Goal: Information Seeking & Learning: Find contact information

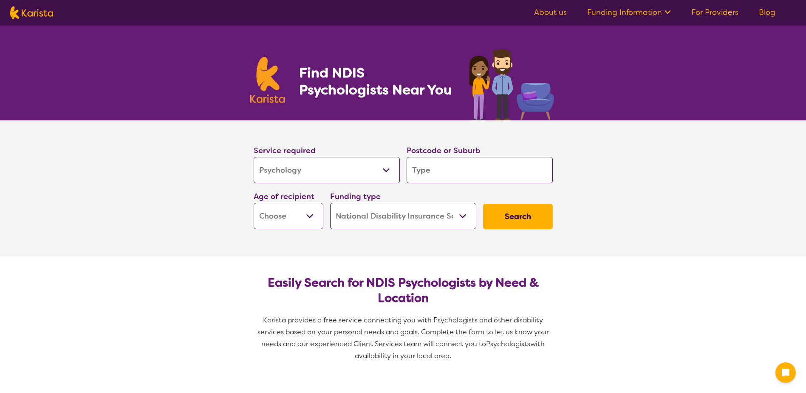
select select "Psychology"
select select "NDIS"
select select "Psychology"
select select "NDIS"
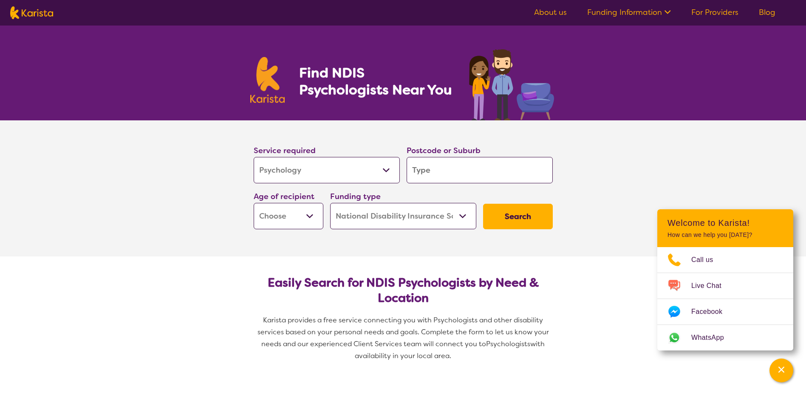
click at [438, 170] on input "search" at bounding box center [480, 170] width 146 height 26
type input "6"
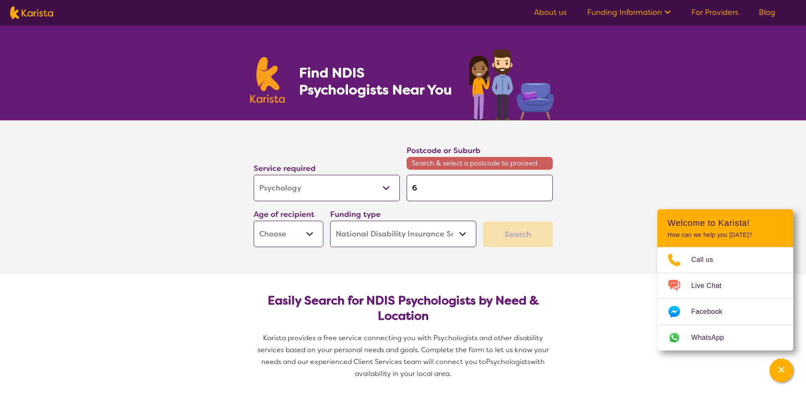
type input "60"
type input "602"
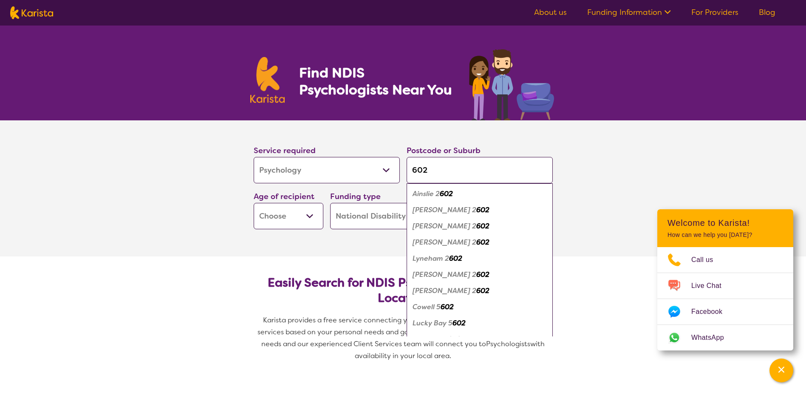
type input "6024"
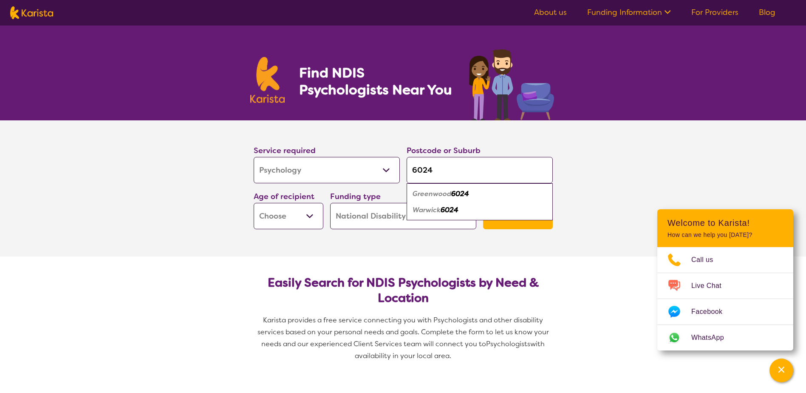
type input "6024"
click at [450, 209] on em "6024" at bounding box center [450, 209] width 18 height 9
click at [308, 215] on select "Early Childhood - 0 to 9 Child - 10 to 11 Adolescent - 12 to 17 Adult - 18 to 6…" at bounding box center [289, 216] width 70 height 26
select select "AD"
click at [254, 203] on select "Early Childhood - 0 to 9 Child - 10 to 11 Adolescent - 12 to 17 Adult - 18 to 6…" at bounding box center [289, 216] width 70 height 26
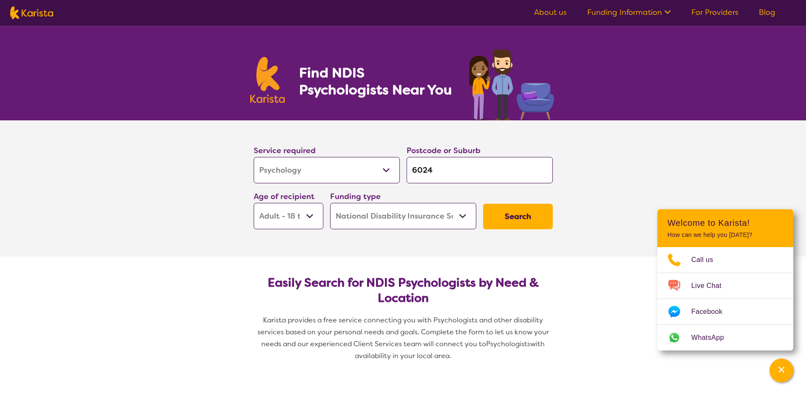
select select "AD"
click at [510, 217] on button "Search" at bounding box center [518, 215] width 70 height 25
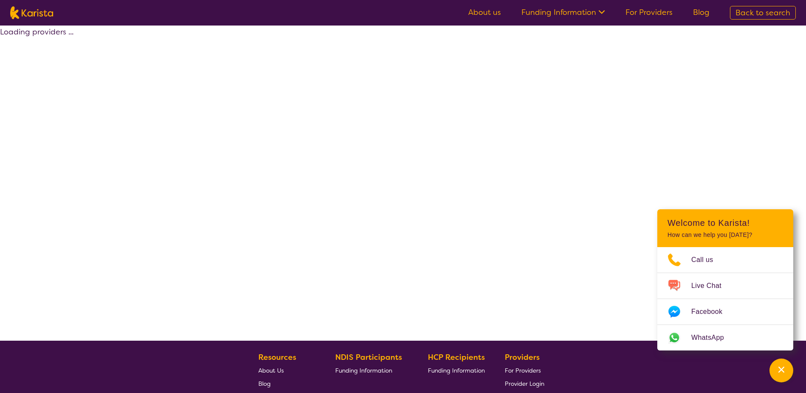
select select "by_score"
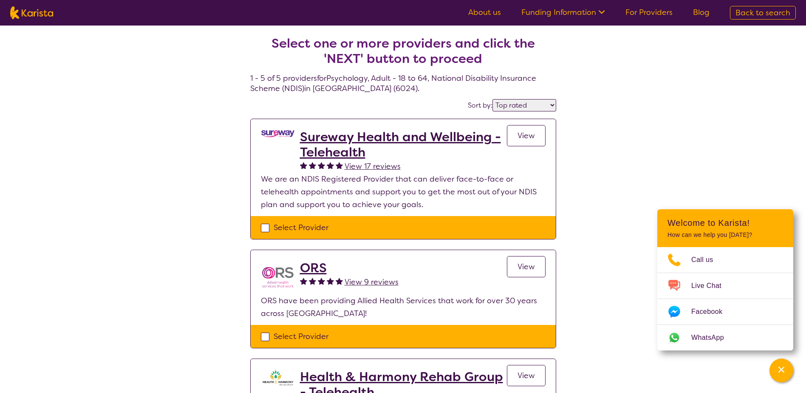
click at [327, 148] on h2 "Sureway Health and Wellbeing - Telehealth" at bounding box center [403, 144] width 207 height 31
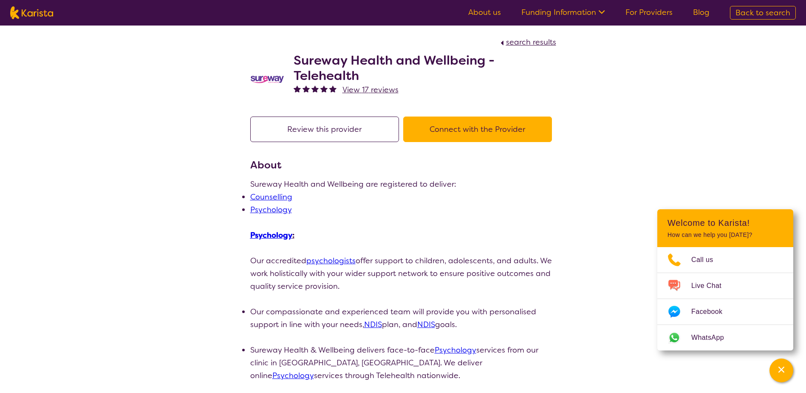
select select "by_score"
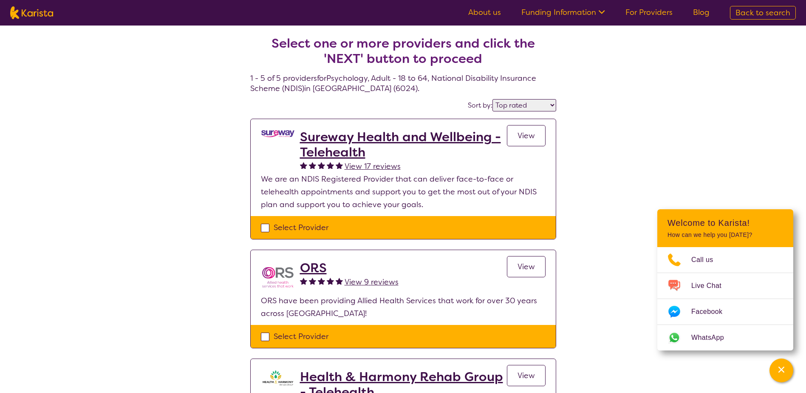
click at [314, 268] on h2 "ORS" at bounding box center [349, 267] width 99 height 15
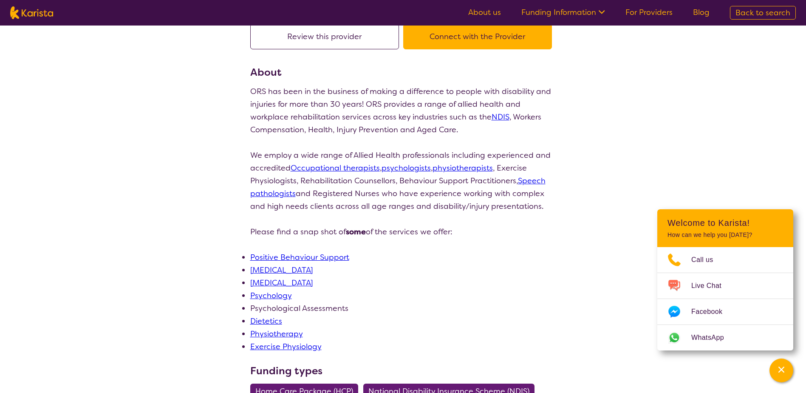
scroll to position [85, 0]
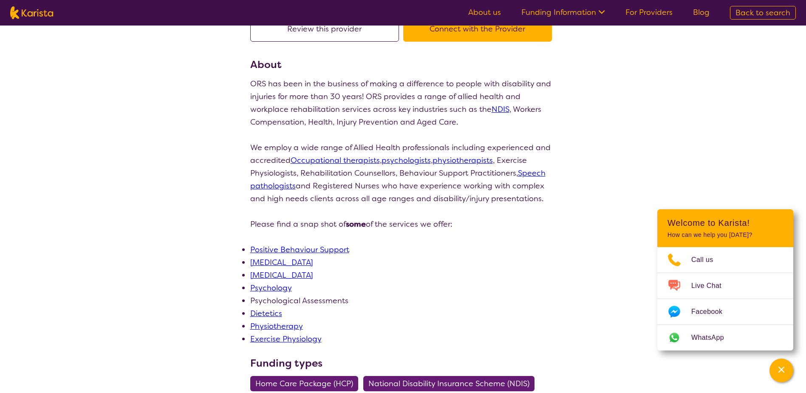
click at [268, 286] on link "Psychology" at bounding box center [271, 287] width 42 height 10
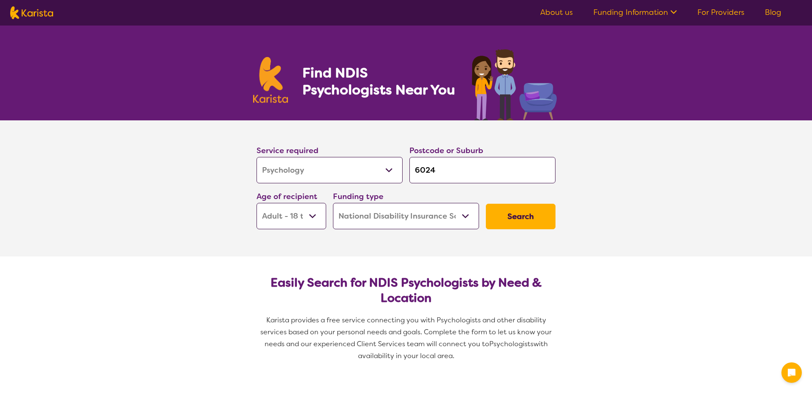
select select "Psychology"
select select "AD"
select select "NDIS"
select select "Psychology"
select select "AD"
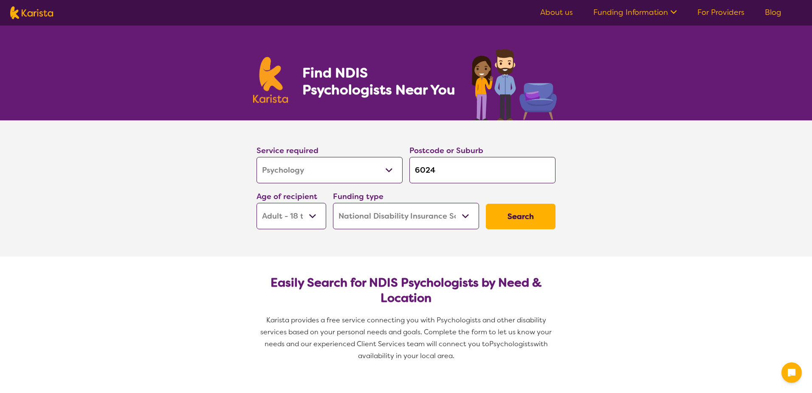
select select "NDIS"
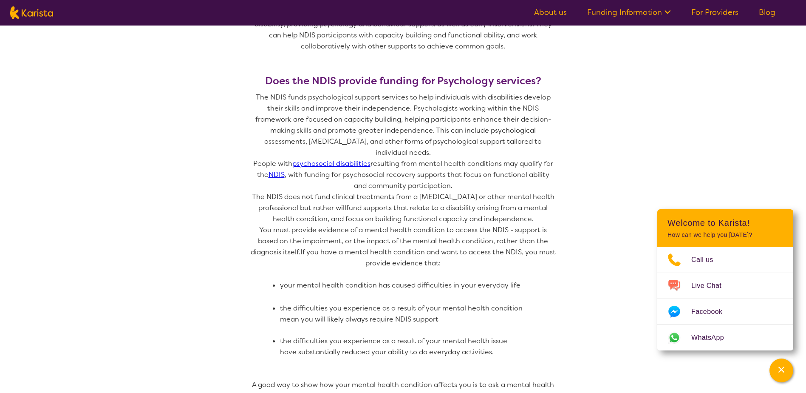
scroll to position [297, 0]
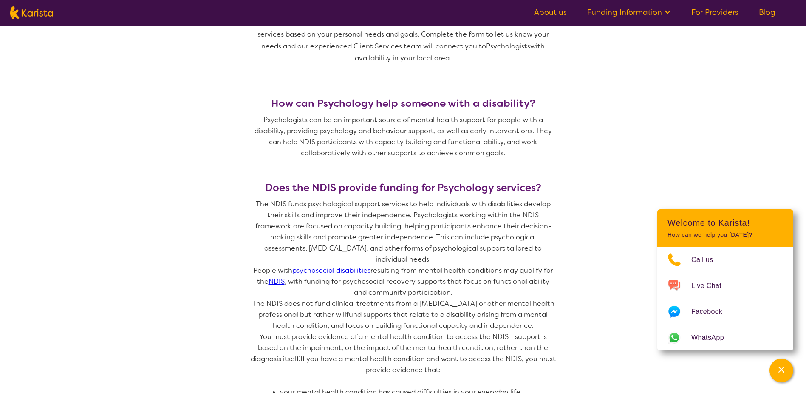
click at [721, 11] on link "For Providers" at bounding box center [714, 12] width 47 height 10
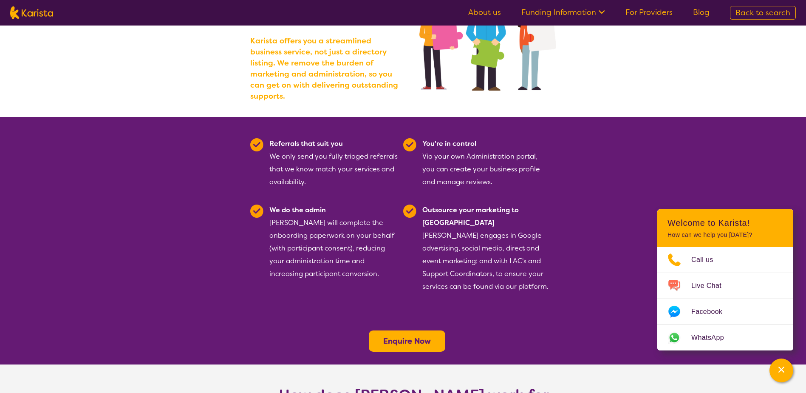
scroll to position [127, 0]
